Goal: Transaction & Acquisition: Purchase product/service

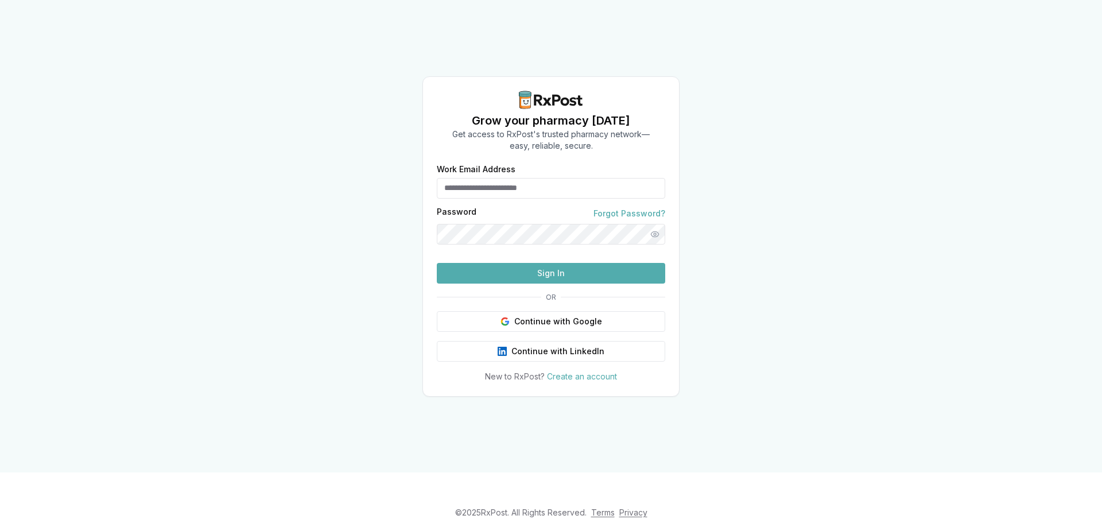
click at [506, 178] on input "Work Email Address" at bounding box center [551, 188] width 228 height 21
type input "**********"
click at [561, 284] on button "Sign In" at bounding box center [551, 273] width 228 height 21
click at [437, 263] on button "Sign In" at bounding box center [551, 273] width 228 height 21
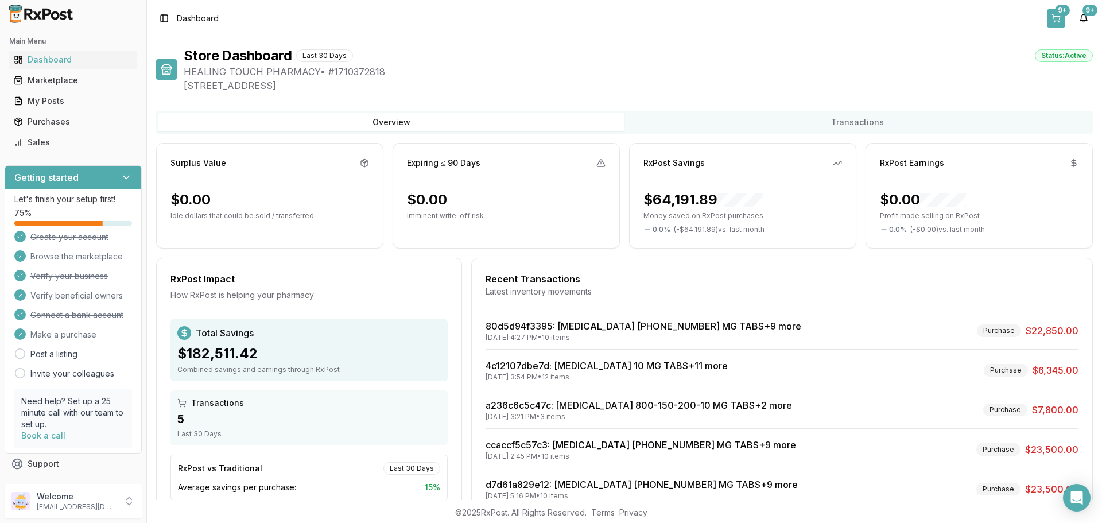
click at [1060, 17] on button "9+" at bounding box center [1056, 18] width 18 height 18
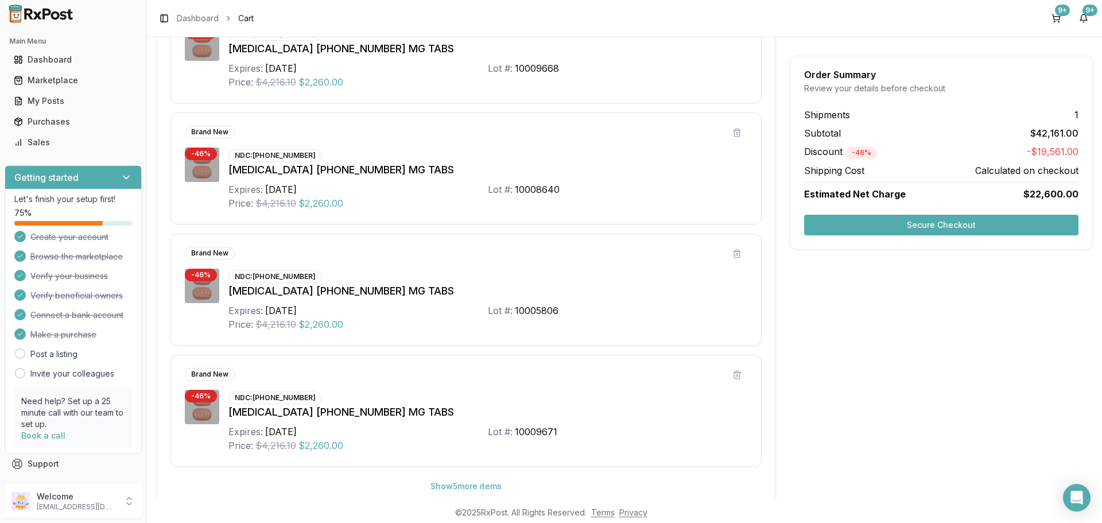
scroll to position [561, 0]
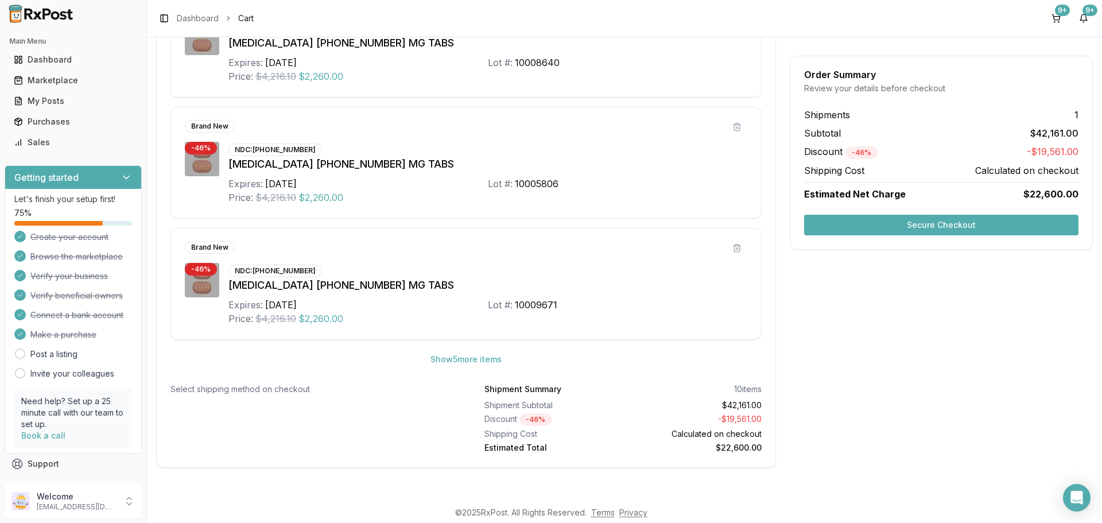
click at [881, 228] on button "Secure Checkout" at bounding box center [941, 225] width 274 height 21
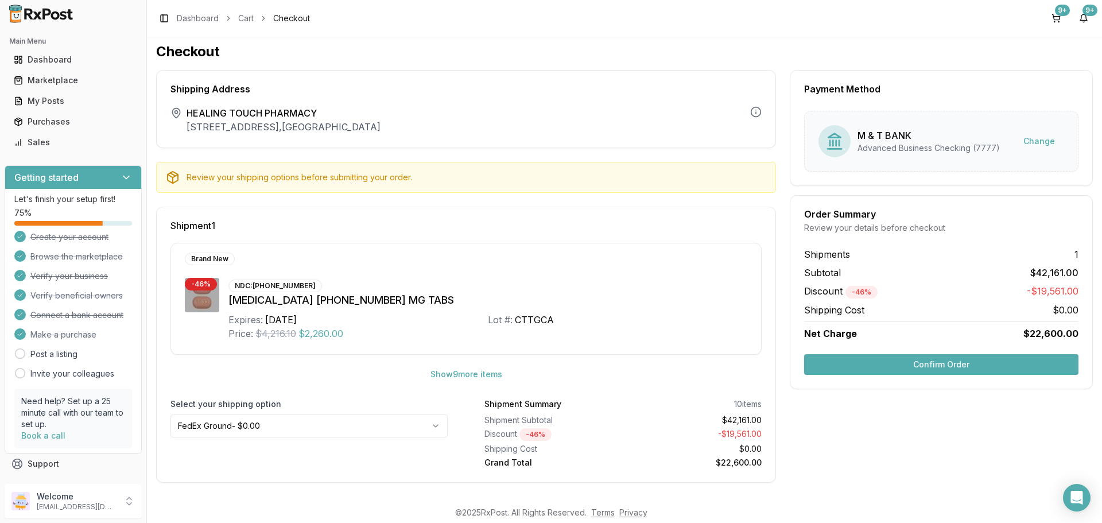
scroll to position [5, 0]
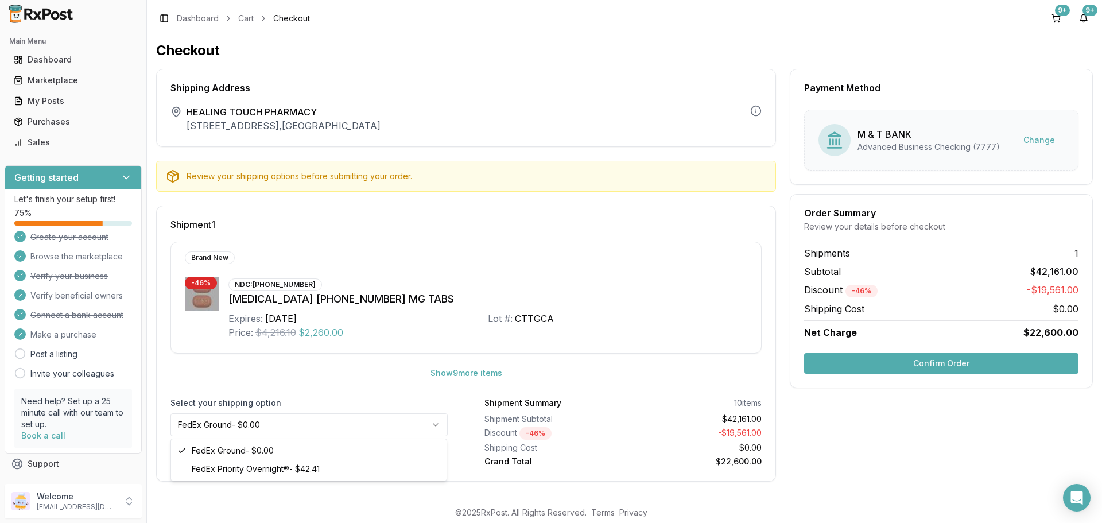
click at [385, 420] on html "Main Menu Dashboard Marketplace My Posts Purchases Sales Getting started Let's …" at bounding box center [551, 261] width 1102 height 523
click at [966, 365] on button "Confirm Order" at bounding box center [941, 363] width 274 height 21
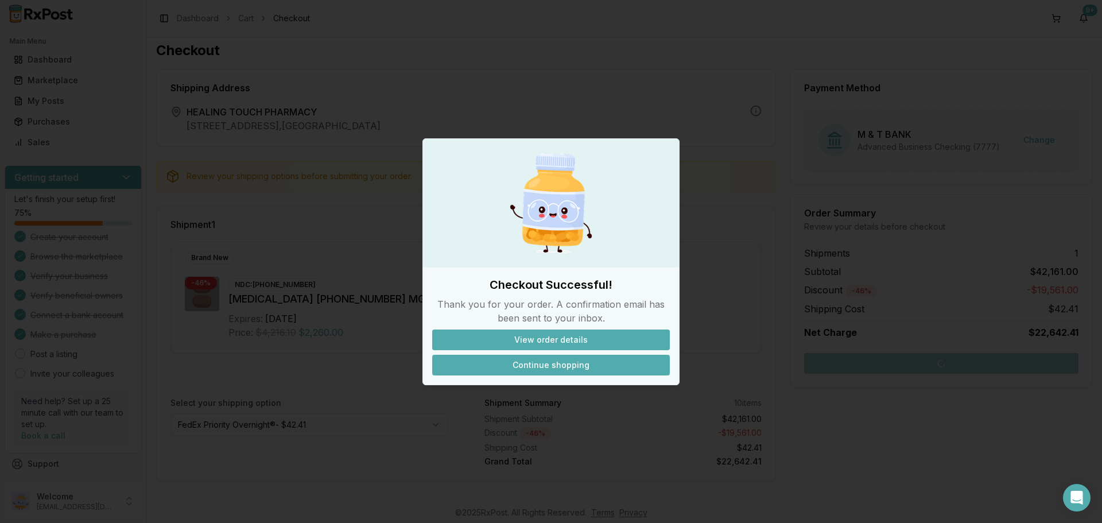
click at [604, 365] on button "Continue shopping" at bounding box center [551, 365] width 238 height 21
